Goal: Task Accomplishment & Management: Use online tool/utility

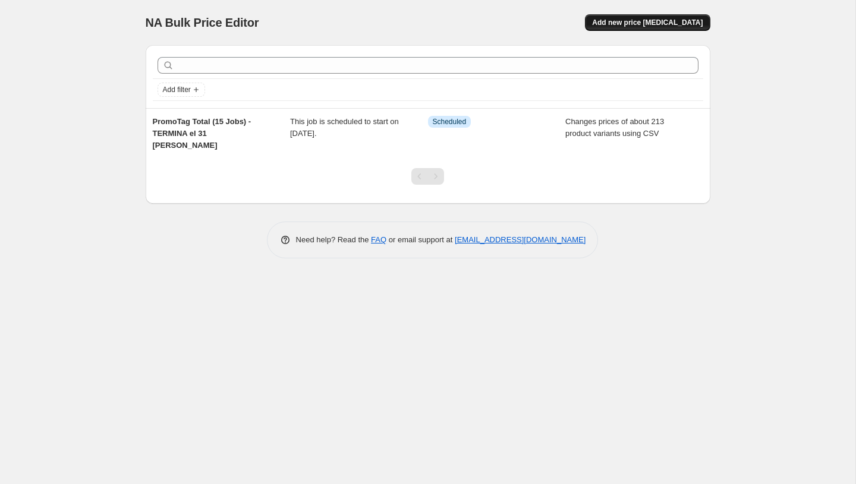
click at [662, 22] on span "Add new price [MEDICAL_DATA]" at bounding box center [647, 23] width 111 height 10
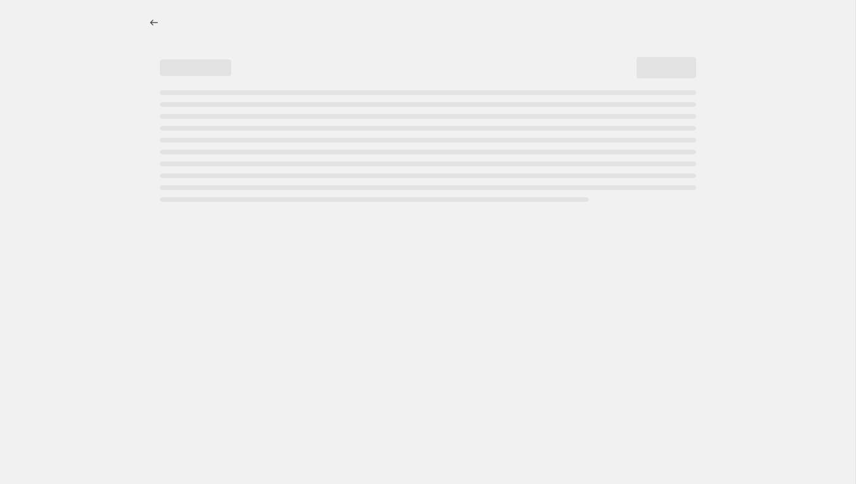
select select "percentage"
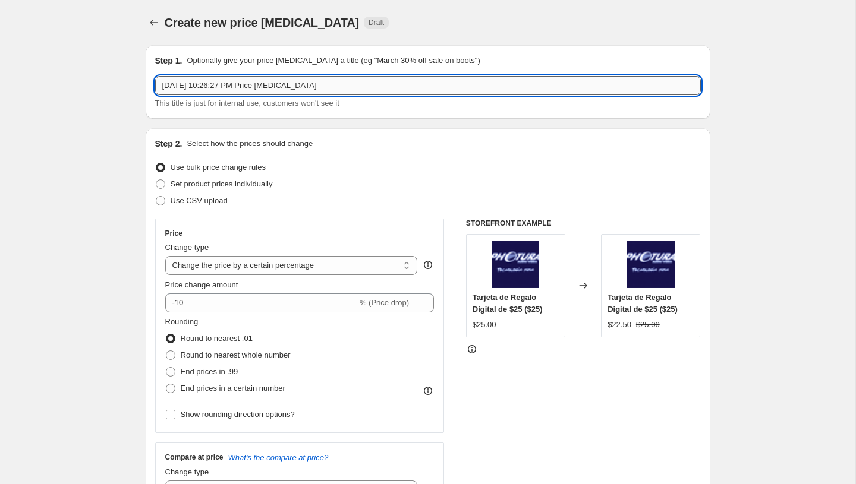
click at [286, 83] on input "[DATE] 10:26:27 PM Price [MEDICAL_DATA]" at bounding box center [427, 85] width 545 height 19
type input "PromoT"
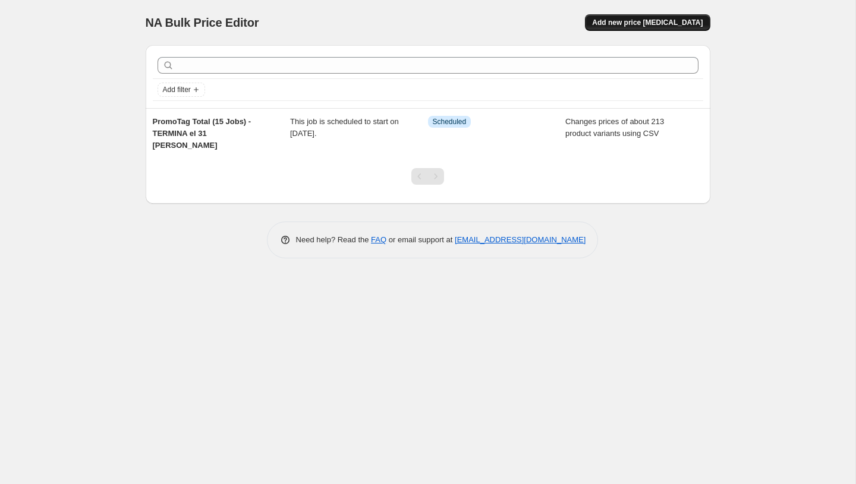
click at [653, 18] on span "Add new price [MEDICAL_DATA]" at bounding box center [647, 23] width 111 height 10
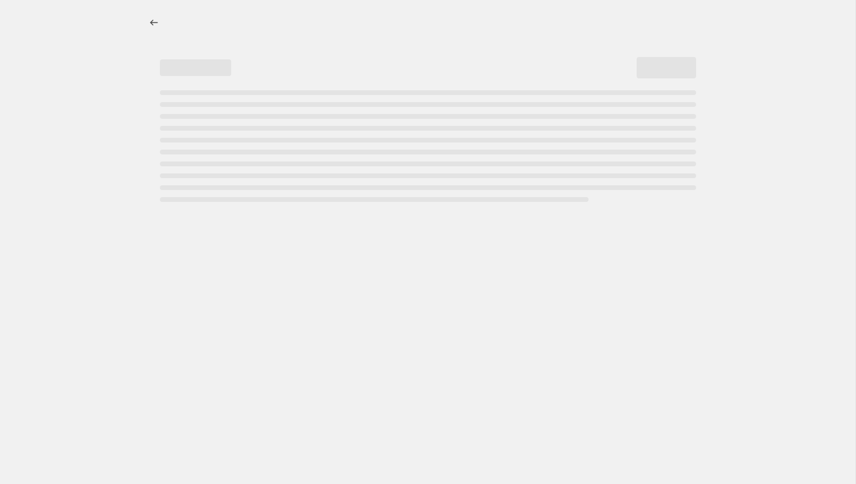
select select "percentage"
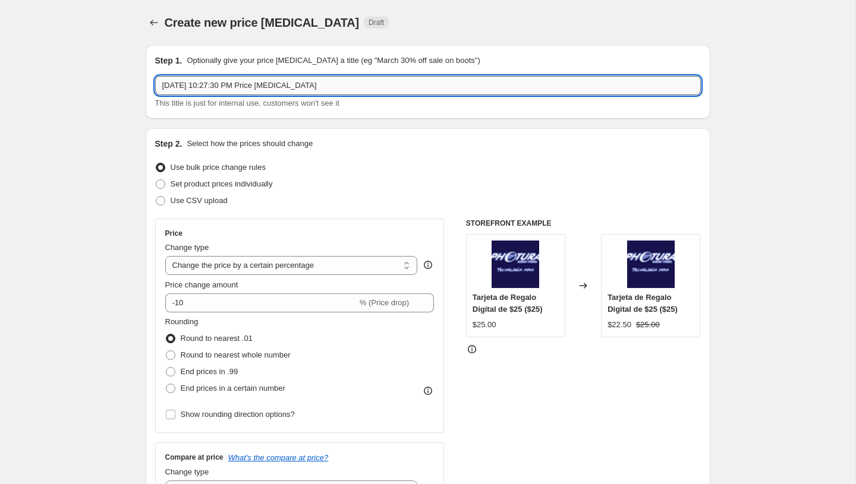
click at [283, 87] on input "Aug 31, 2025, 10:27:30 PM Price change job" at bounding box center [427, 85] width 545 height 19
paste input "PromoTag Total (4 Jobs) - EMPIEZA el 1 de Septiembre"
click at [226, 87] on input "PromoTag Total (4 Jobs) - EMPIEZA el 1 de Septiembre" at bounding box center [427, 85] width 545 height 19
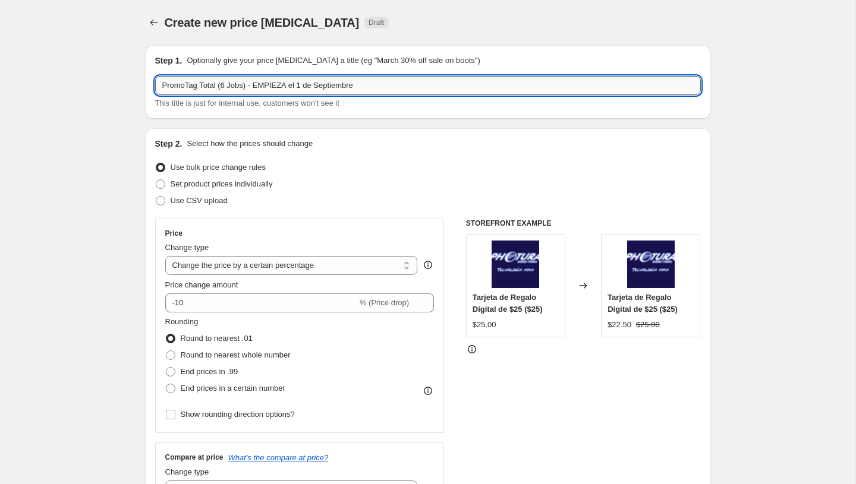
type input "PromoTag Total (6 Jobs) - EMPIEZA el 1 de Septiembre"
click at [203, 206] on span "Use CSV upload" at bounding box center [199, 201] width 57 height 12
click at [156, 197] on input "Use CSV upload" at bounding box center [156, 196] width 1 height 1
radio input "true"
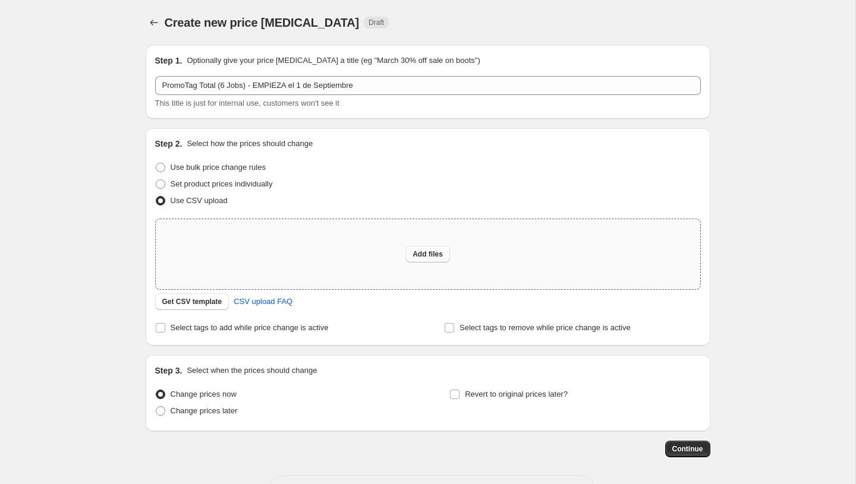
click at [440, 254] on span "Add files" at bounding box center [427, 255] width 30 height 10
type input "C:\fakepath\PromoTag Total (6 Jobs) - EMPIEZA el 1 de Septiembre.csv"
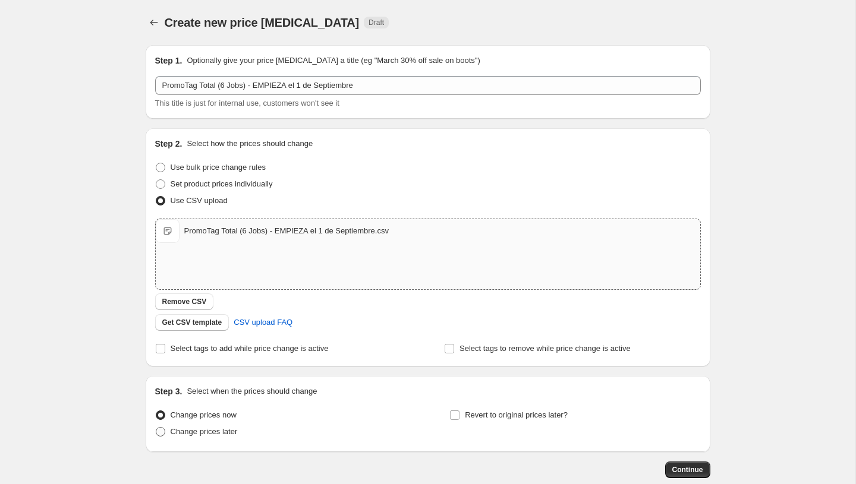
click at [211, 430] on span "Change prices later" at bounding box center [204, 431] width 67 height 9
click at [156, 428] on input "Change prices later" at bounding box center [156, 427] width 1 height 1
radio input "true"
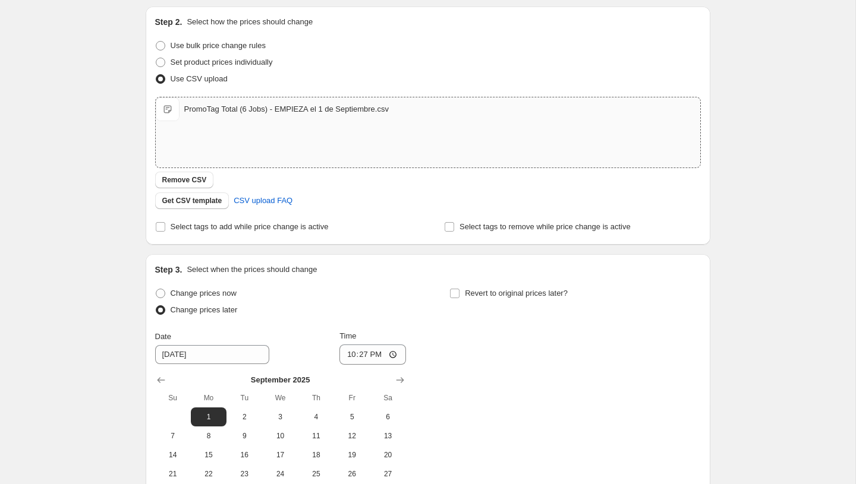
scroll to position [270, 0]
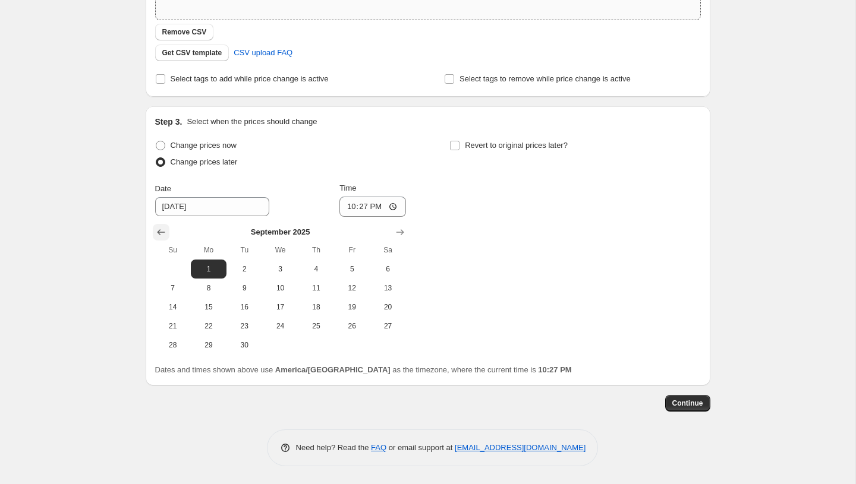
click at [162, 225] on button "Show previous month, August 2025" at bounding box center [161, 232] width 17 height 17
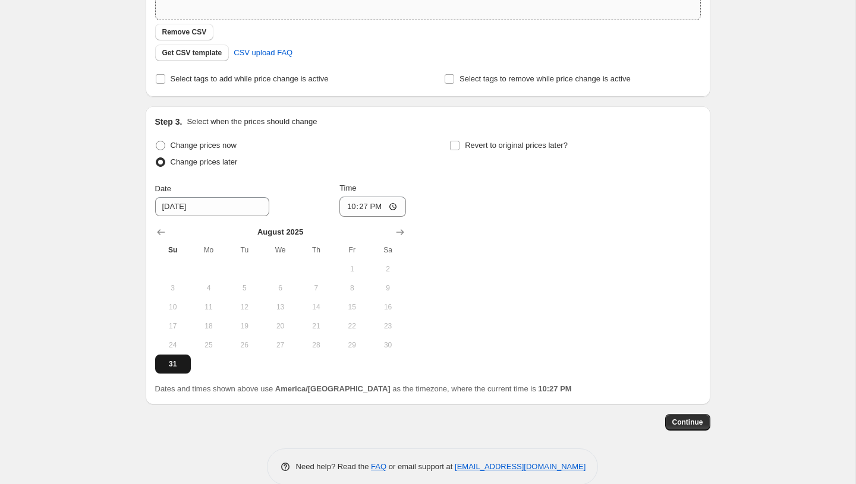
click at [166, 364] on span "31" at bounding box center [173, 364] width 26 height 10
click at [395, 230] on icon "Show next month, September 2025" at bounding box center [400, 232] width 12 height 12
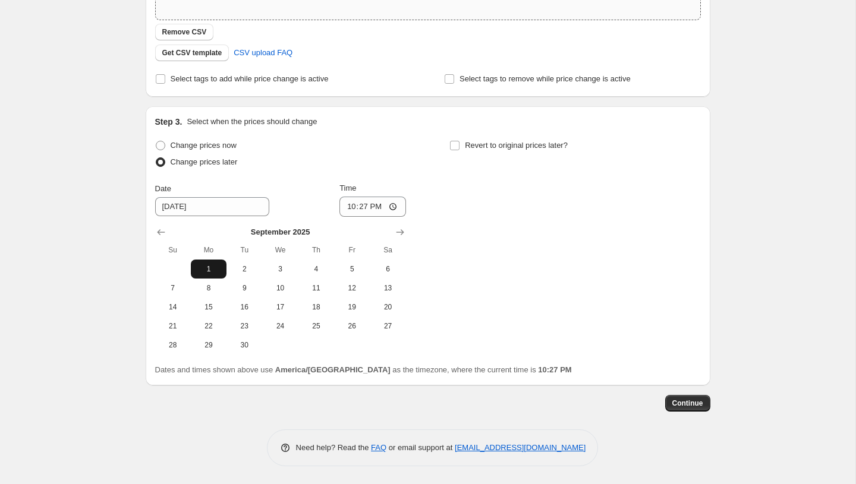
click at [212, 269] on span "1" at bounding box center [208, 269] width 26 height 10
type input "9/1/2025"
click at [348, 206] on input "22:27" at bounding box center [372, 207] width 67 height 20
type input "00:00"
click at [544, 248] on div "Change prices now Change prices later Date 9/1/2025 Time 00:00 September 2025 S…" at bounding box center [427, 245] width 545 height 217
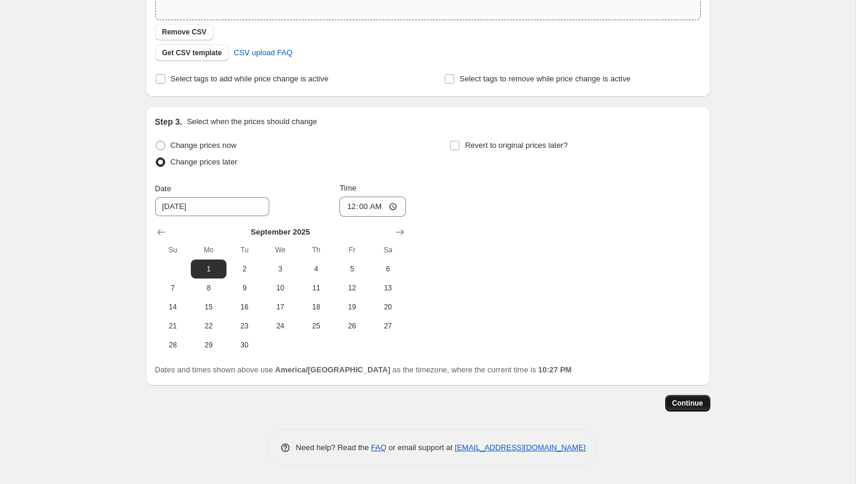
click at [689, 404] on span "Continue" at bounding box center [687, 404] width 31 height 10
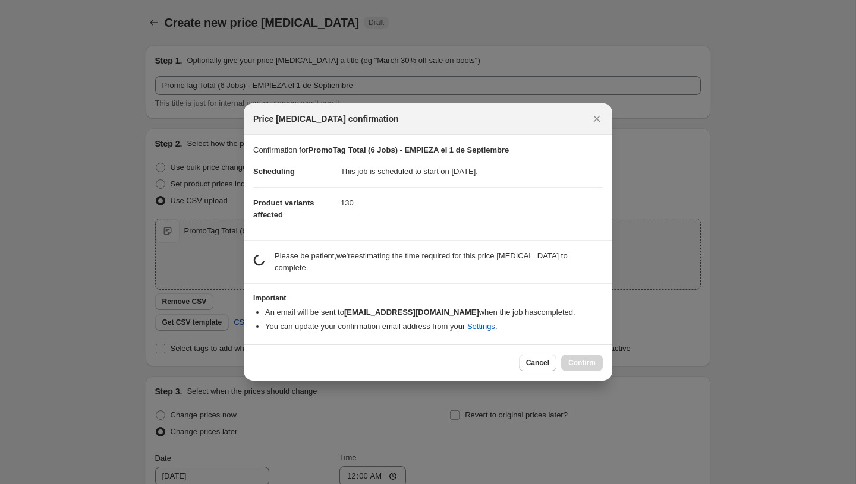
scroll to position [0, 0]
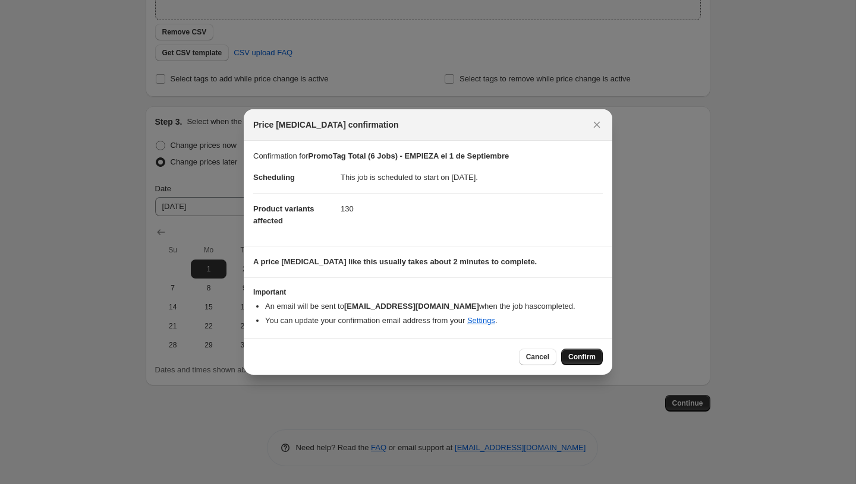
click at [583, 358] on span "Confirm" at bounding box center [581, 357] width 27 height 10
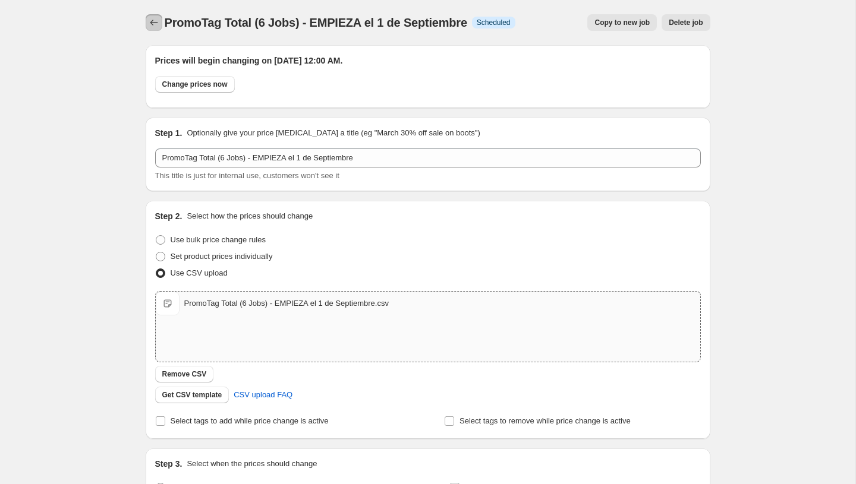
click at [156, 21] on icon "Price change jobs" at bounding box center [154, 23] width 12 height 12
